Goal: Entertainment & Leisure: Consume media (video, audio)

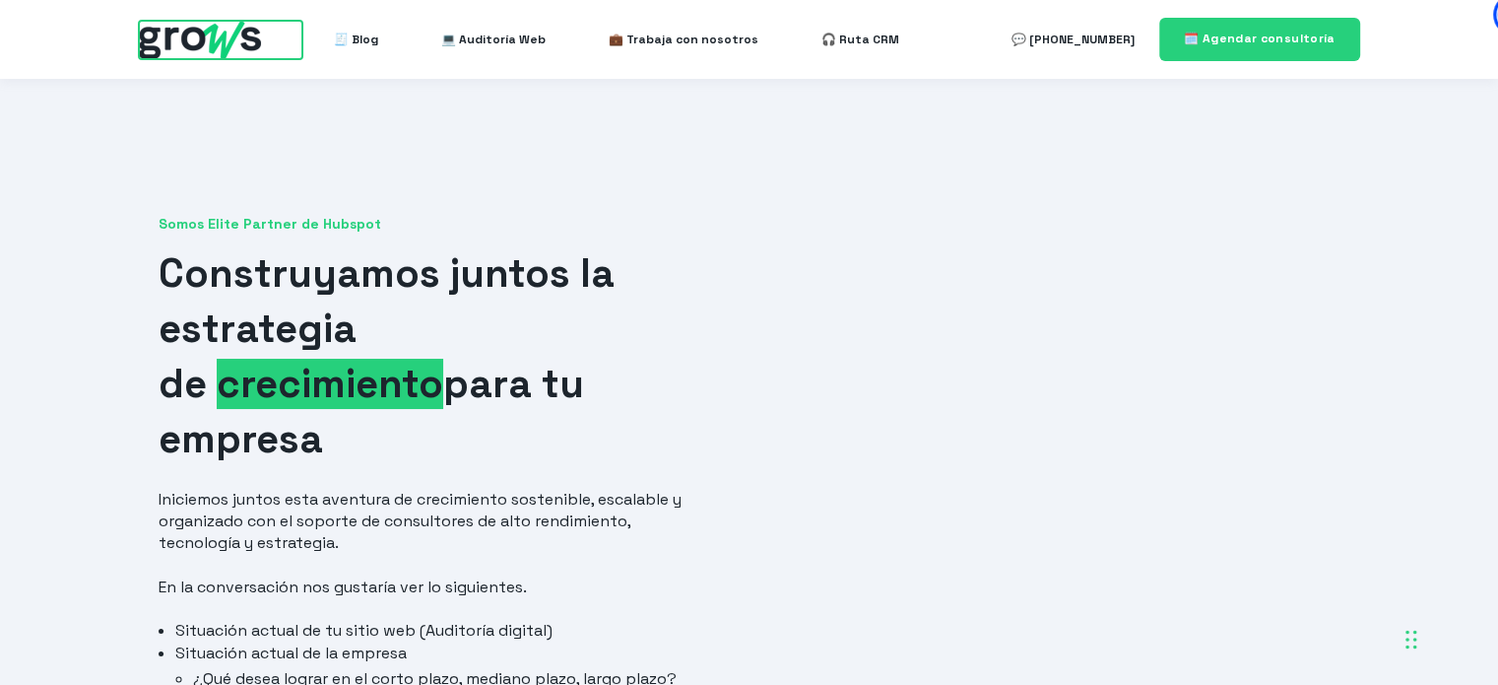
click at [210, 22] on img at bounding box center [200, 40] width 122 height 38
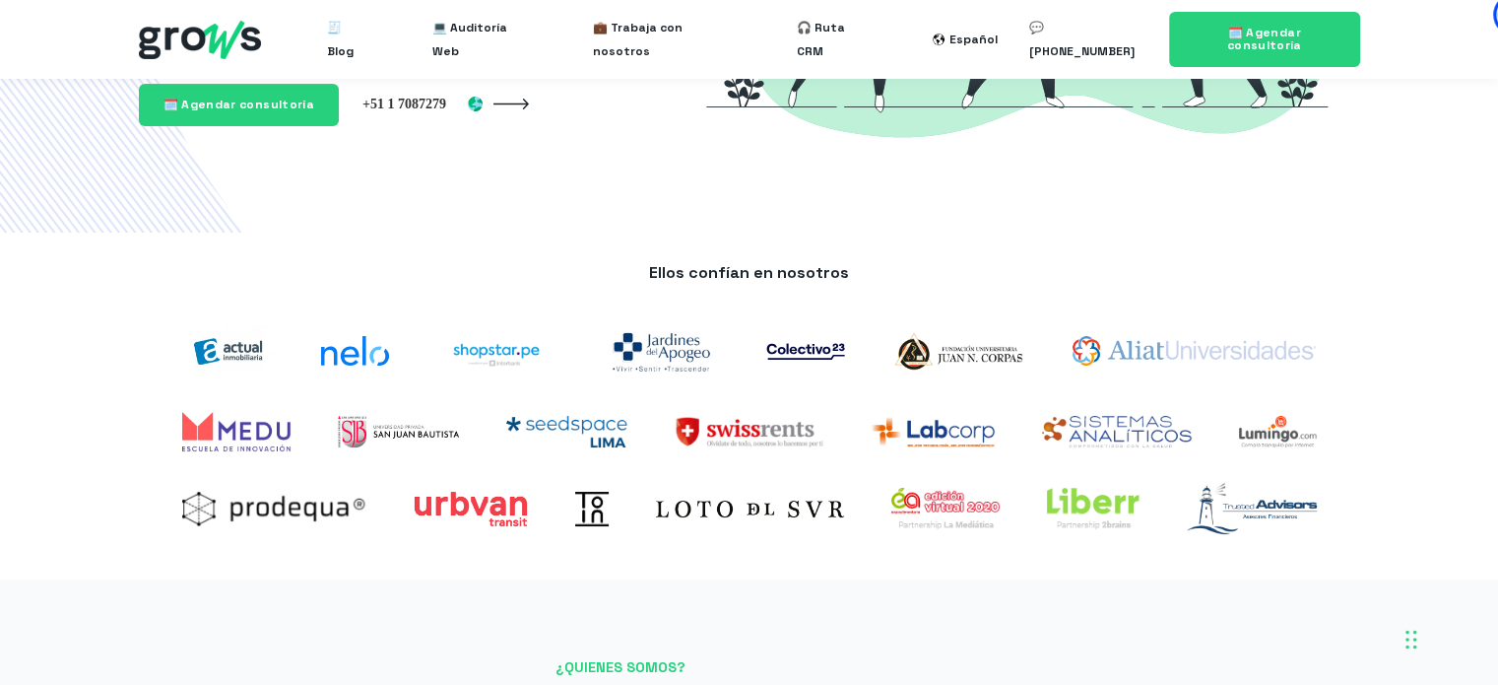
scroll to position [432, 0]
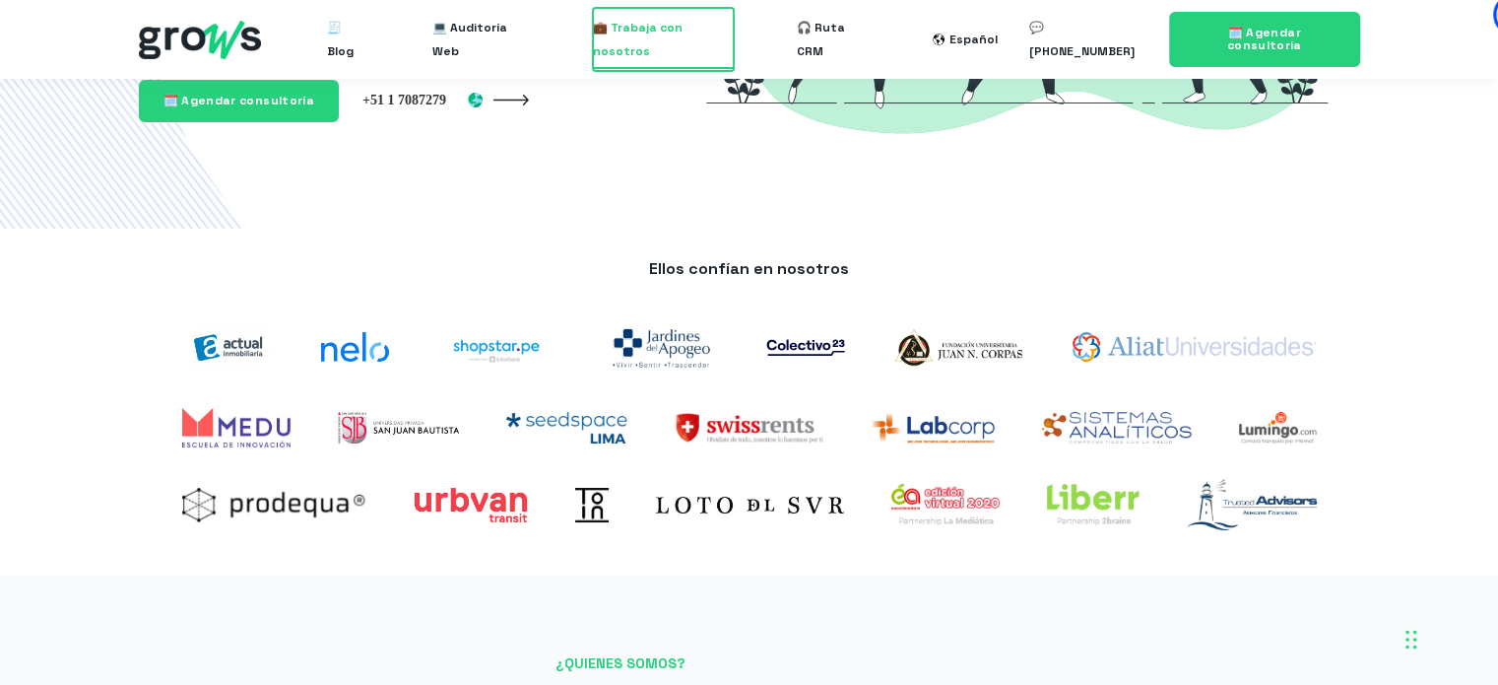
click at [711, 36] on span "💼 Trabaja con nosotros" at bounding box center [663, 39] width 141 height 63
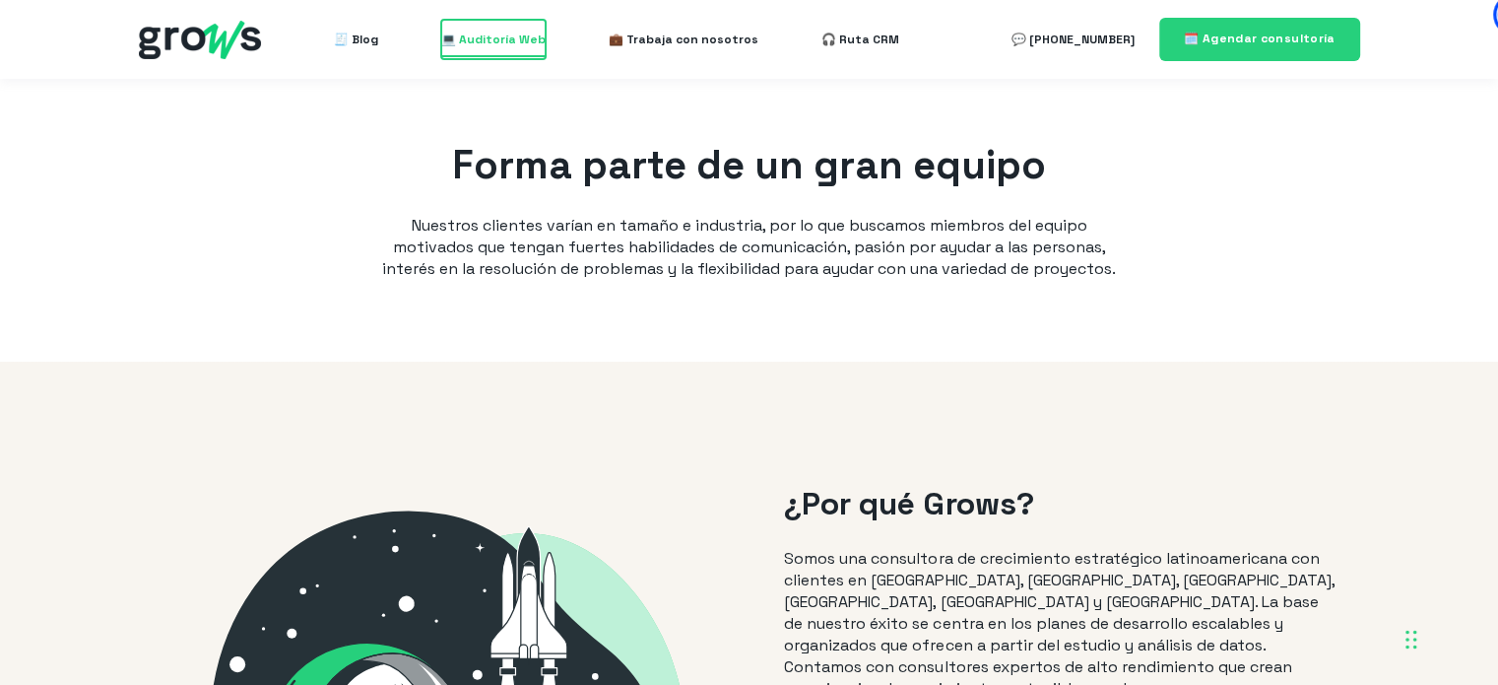
click at [498, 30] on span "💻 Auditoría Web" at bounding box center [493, 39] width 104 height 39
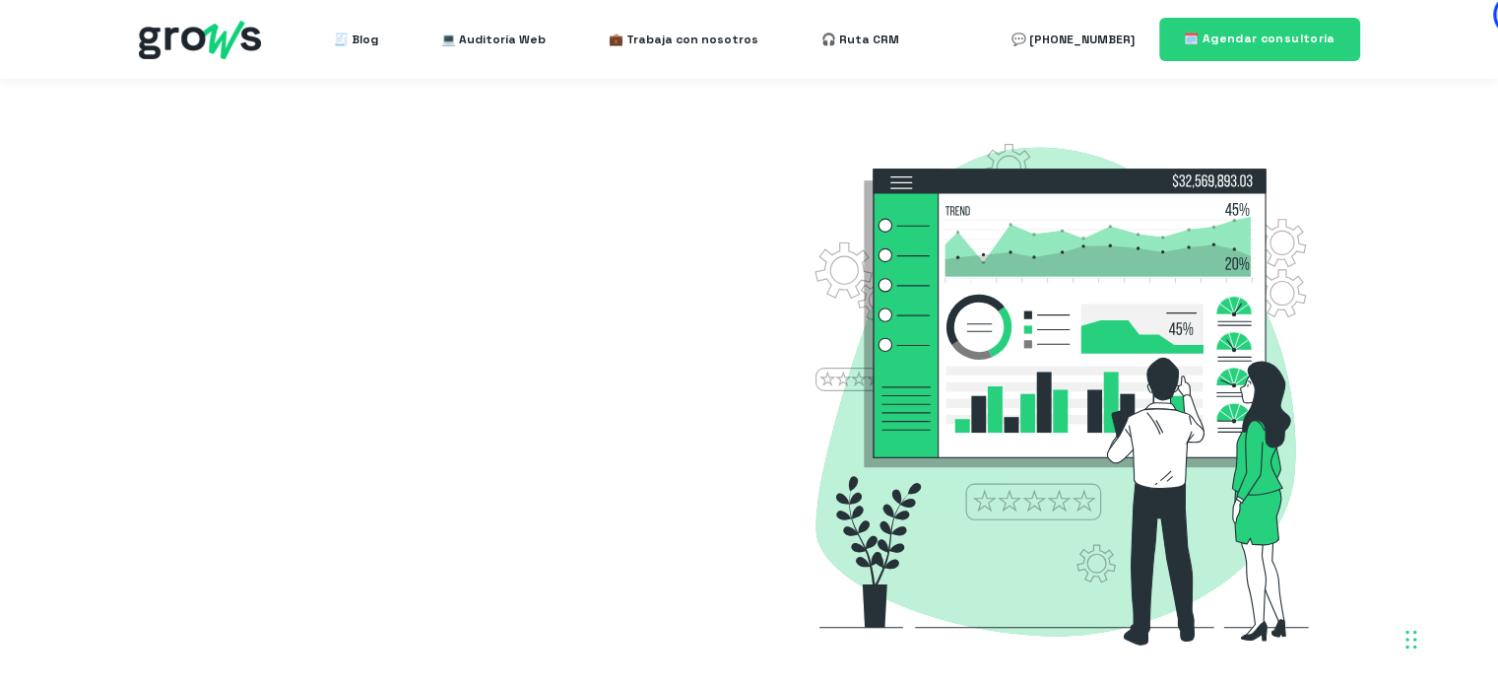
select select "EC"
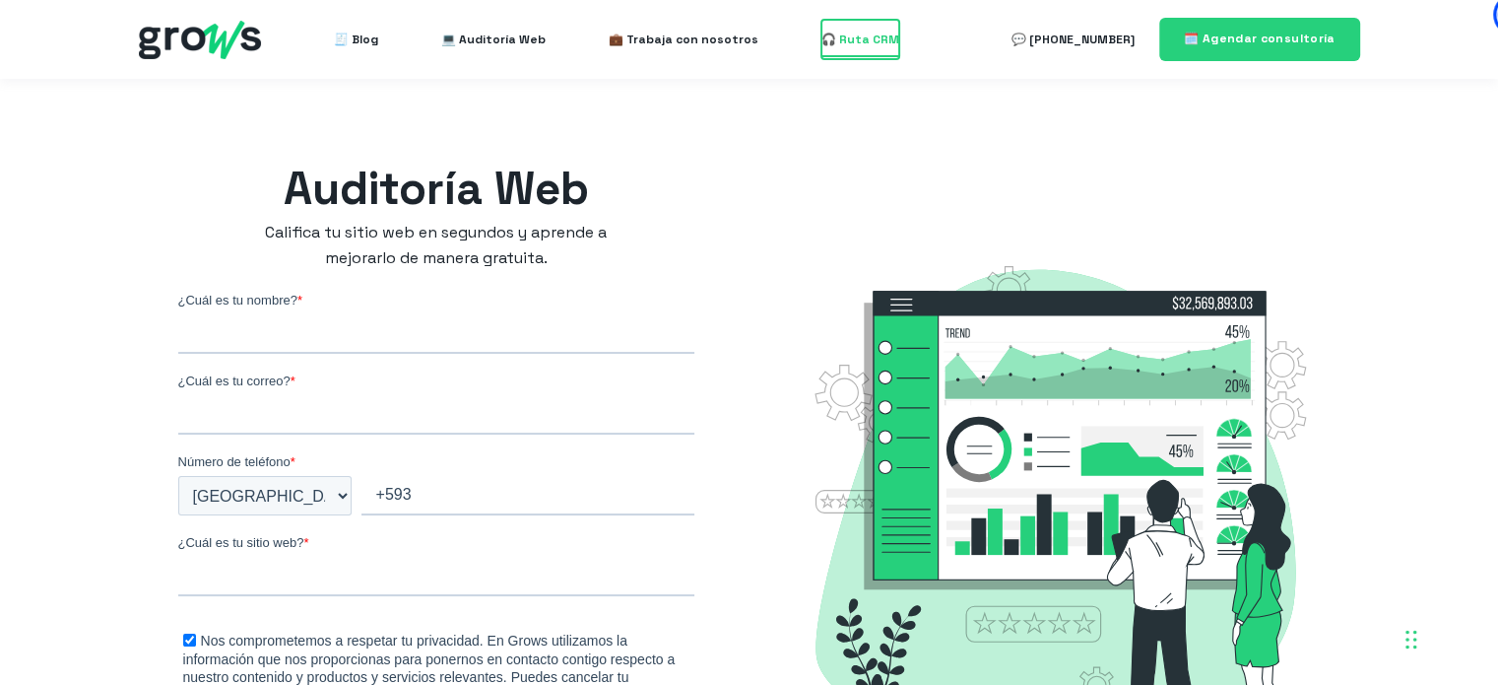
click at [850, 31] on span "🎧 Ruta CRM" at bounding box center [860, 39] width 78 height 39
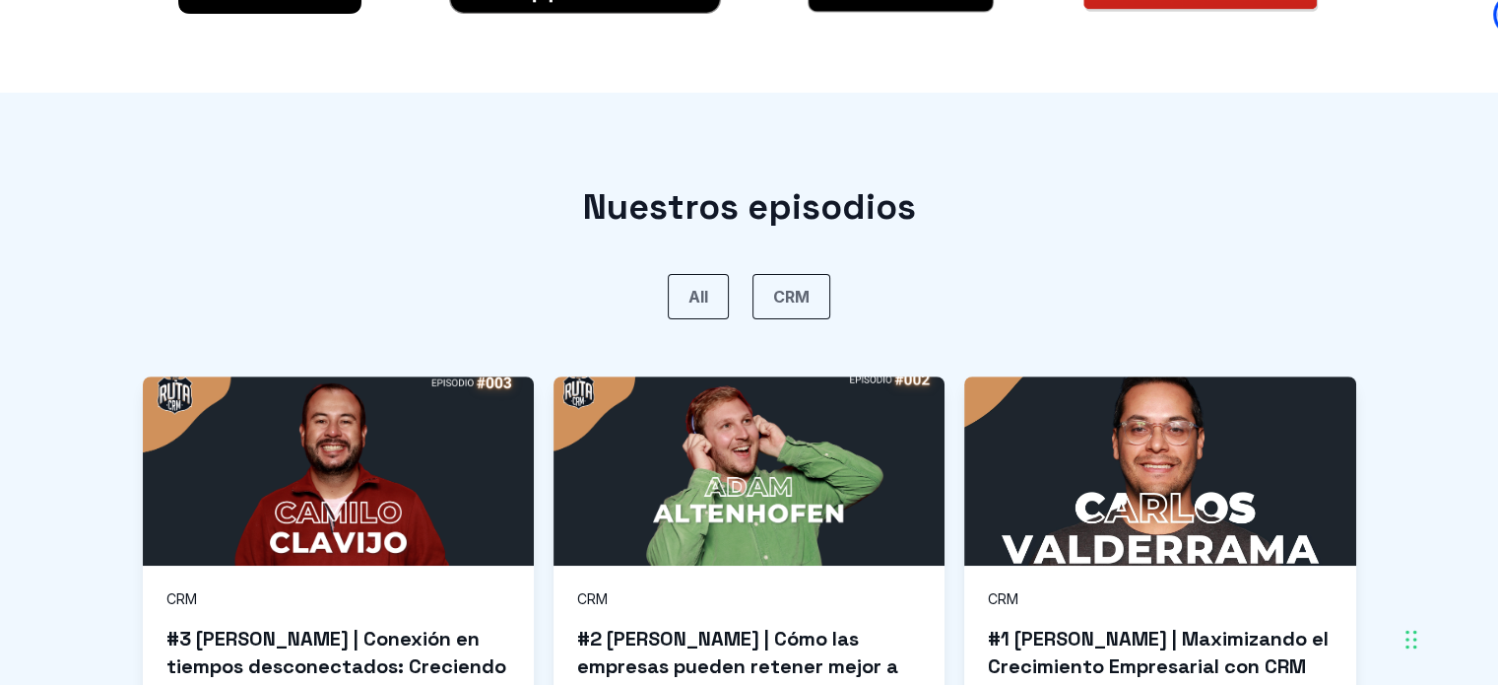
scroll to position [997, 0]
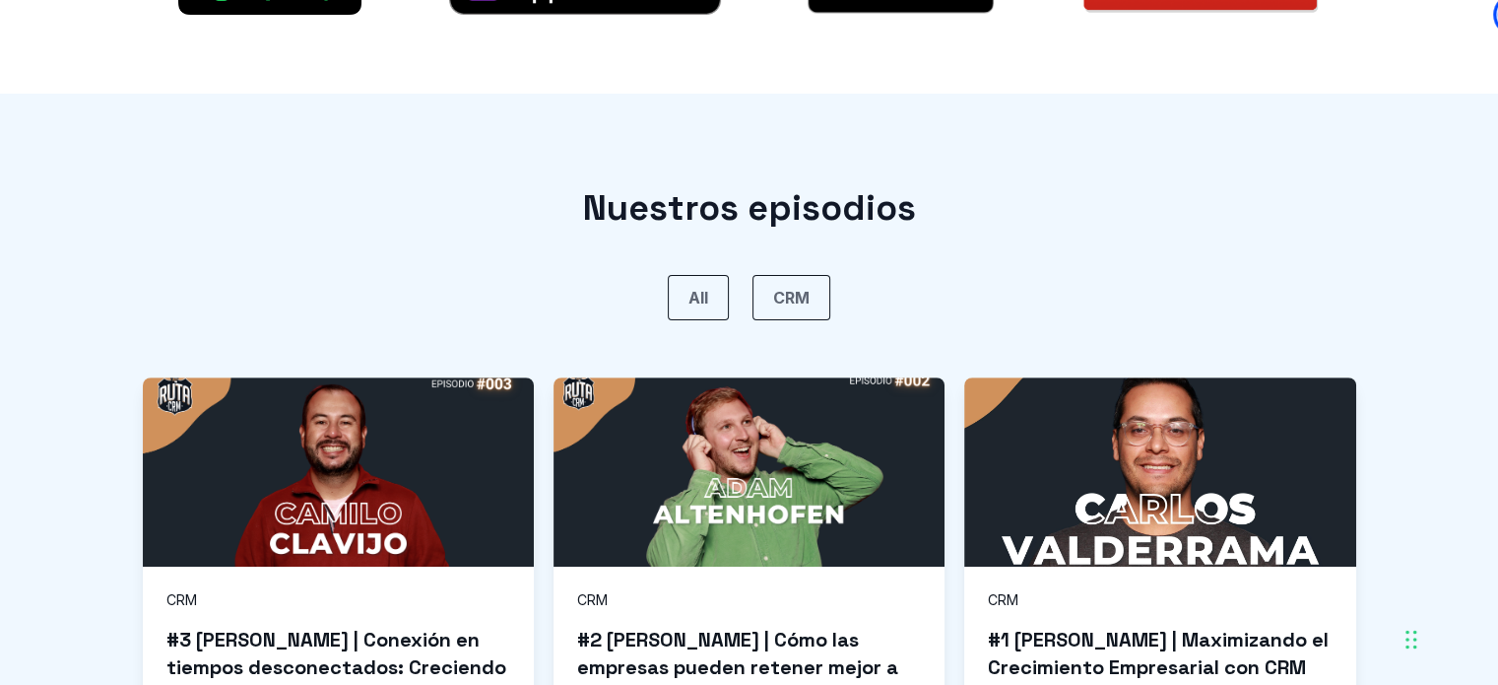
click at [805, 305] on link "CRM" at bounding box center [791, 297] width 78 height 45
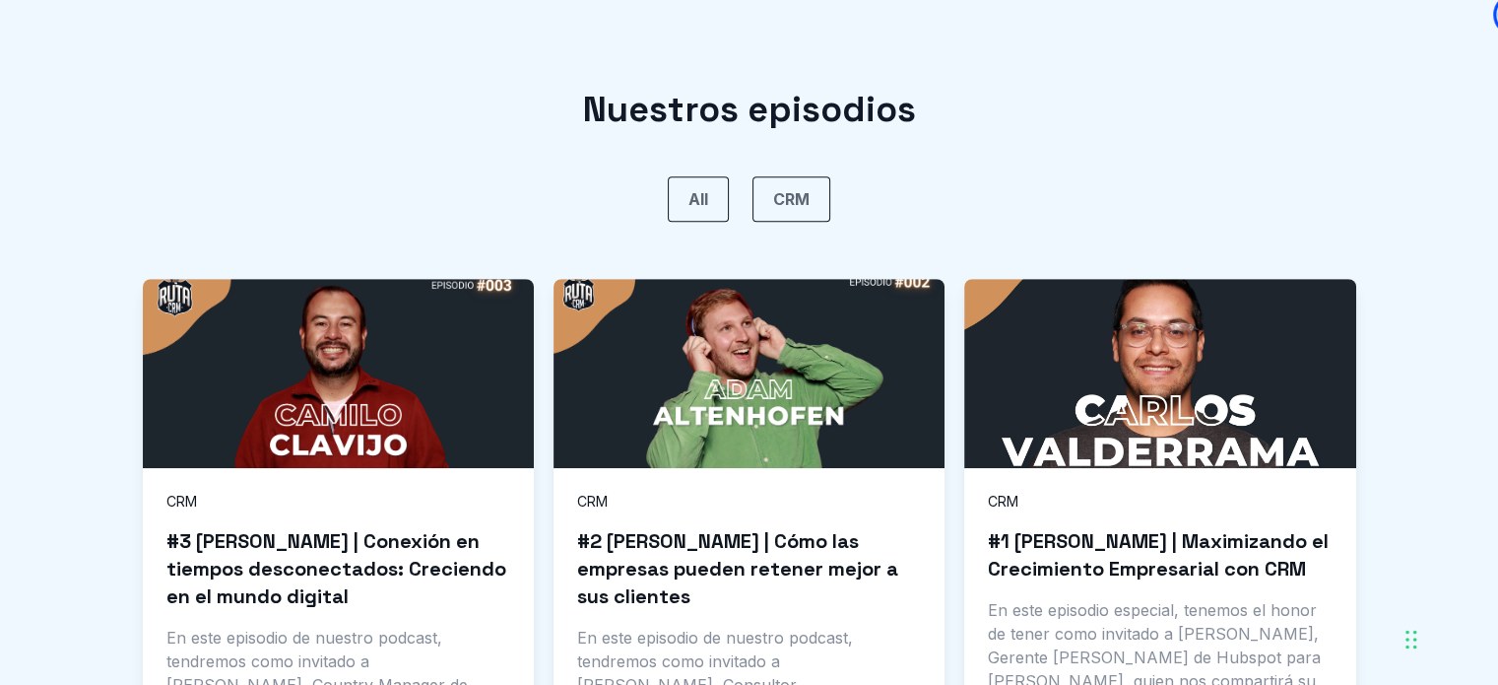
scroll to position [1194, 0]
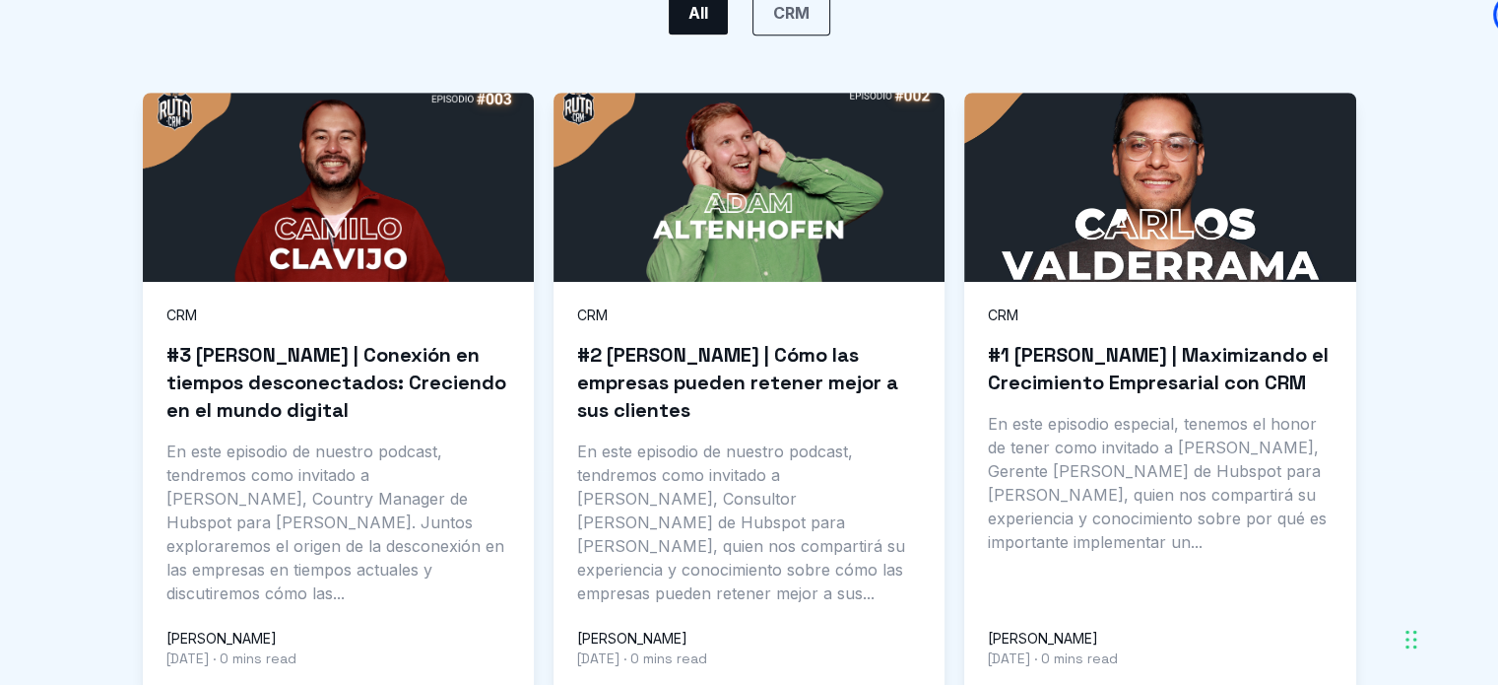
scroll to position [1380, 0]
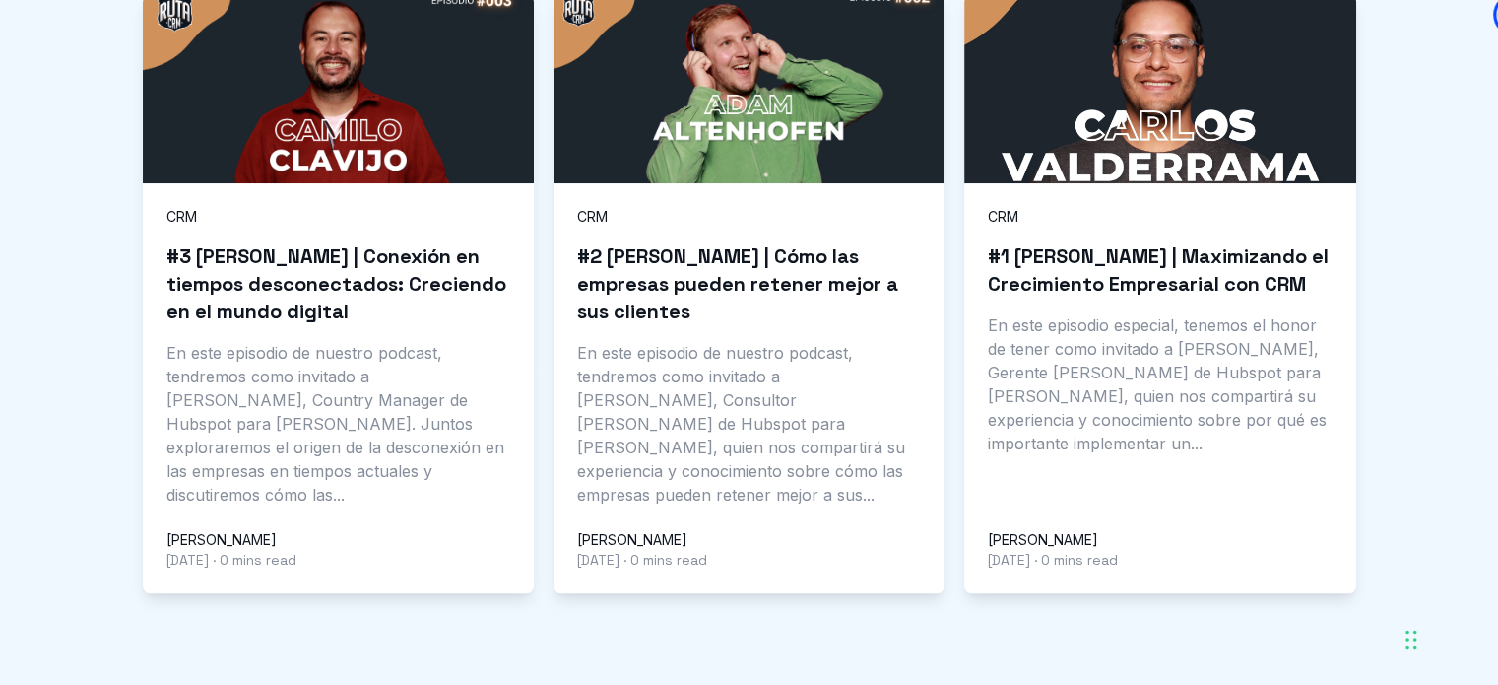
click at [1199, 281] on h3 "#1 [PERSON_NAME] | Maximizando el Crecimiento Empresarial con CRM" at bounding box center [1160, 269] width 344 height 55
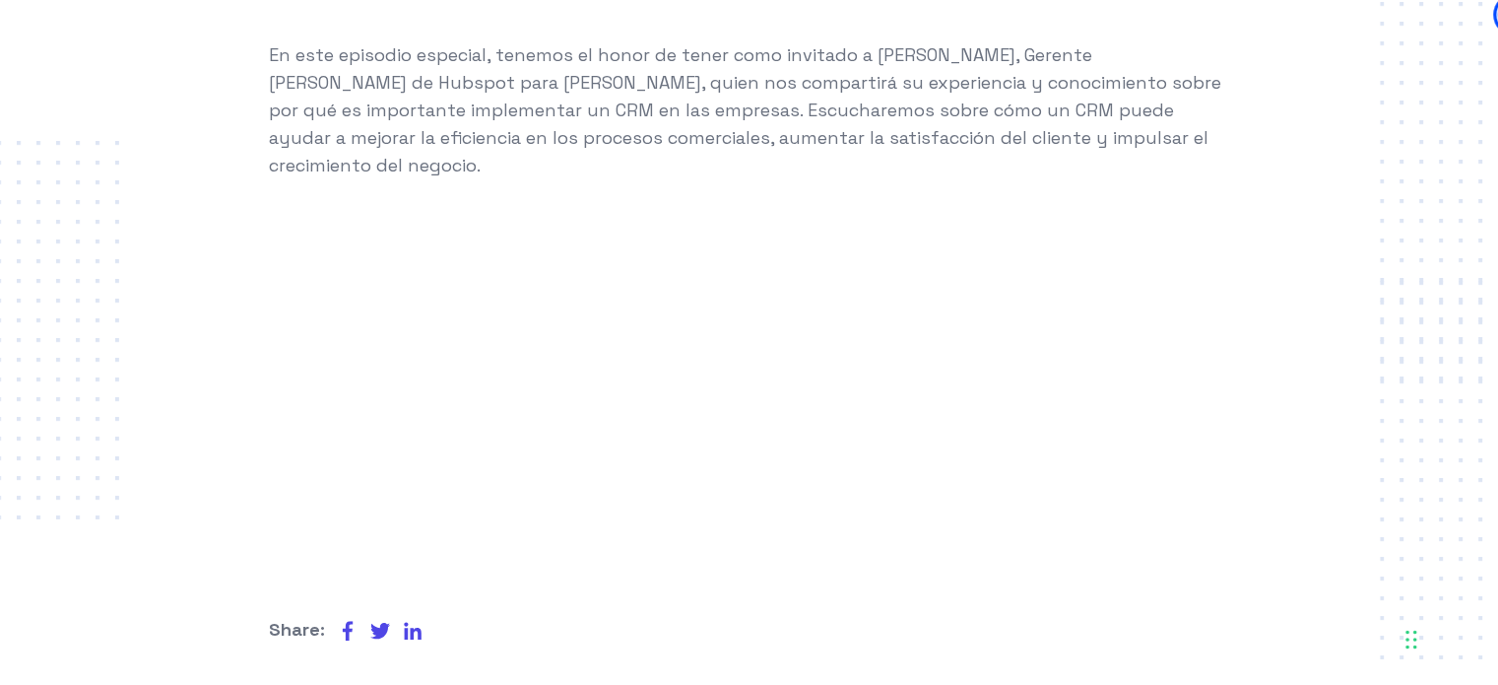
scroll to position [1084, 0]
